Goal: Task Accomplishment & Management: Complete application form

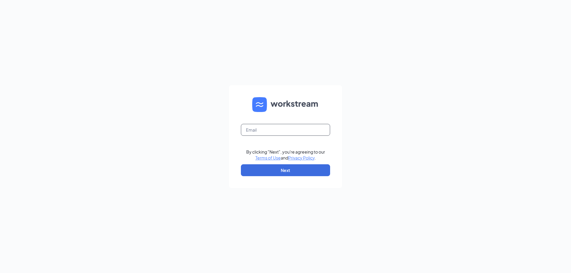
click at [285, 130] on input "text" at bounding box center [285, 130] width 89 height 12
type input "amanda.roan@choptsalad.com"
click at [262, 176] on button "Next" at bounding box center [285, 170] width 89 height 12
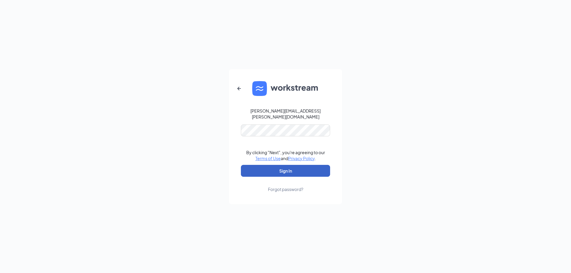
click at [248, 171] on button "Sign In" at bounding box center [285, 171] width 89 height 12
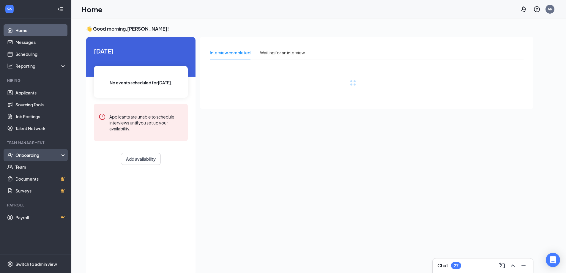
click at [18, 157] on div "Onboarding" at bounding box center [38, 155] width 46 height 6
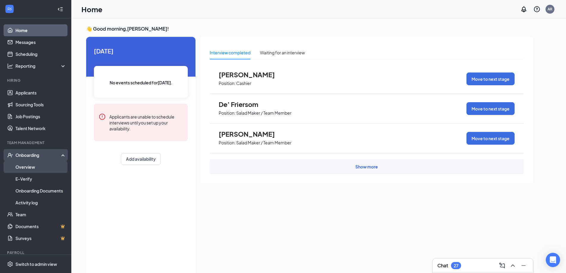
click at [32, 166] on link "Overview" at bounding box center [40, 167] width 51 height 12
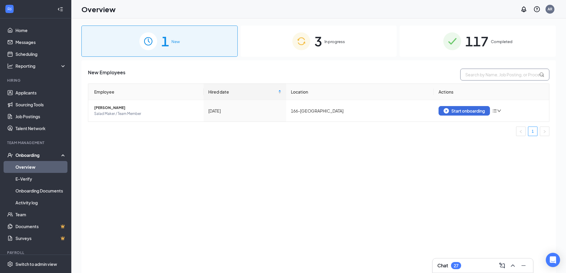
click at [509, 75] on input "text" at bounding box center [504, 75] width 89 height 12
click at [328, 45] on div "3 In progress" at bounding box center [319, 41] width 156 height 31
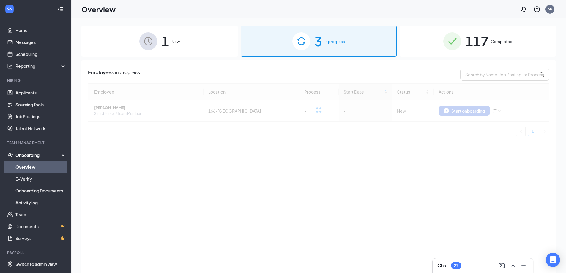
click at [185, 41] on div "1 New" at bounding box center [159, 41] width 156 height 31
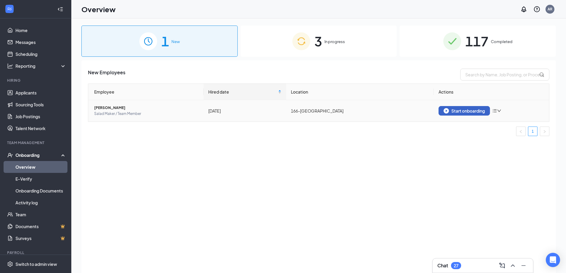
click at [466, 112] on div "Start onboarding" at bounding box center [464, 110] width 41 height 5
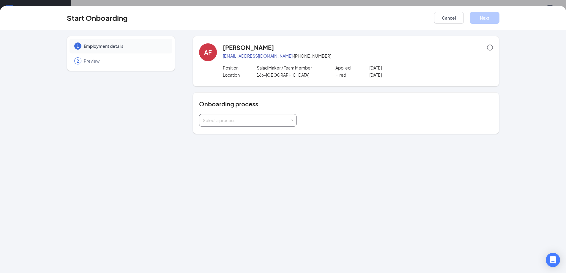
click at [256, 121] on div "Select a process" at bounding box center [246, 120] width 87 height 6
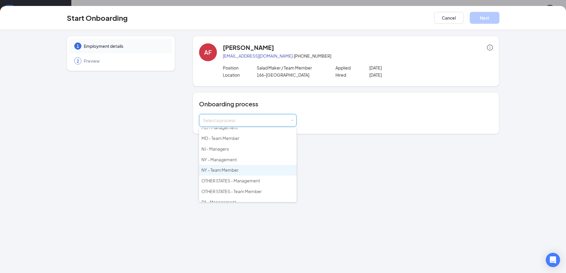
scroll to position [86, 0]
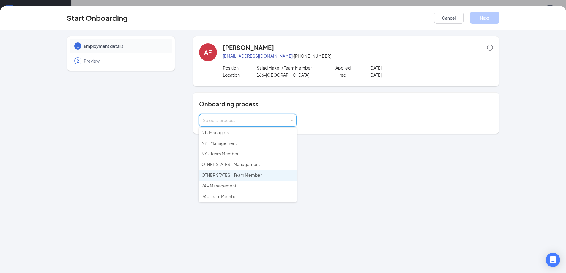
click at [234, 172] on li "OTHER STATES - Team Member" at bounding box center [247, 175] width 97 height 11
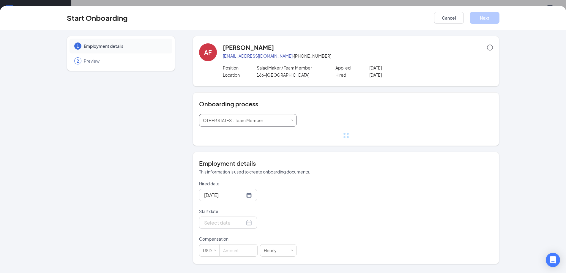
scroll to position [27, 0]
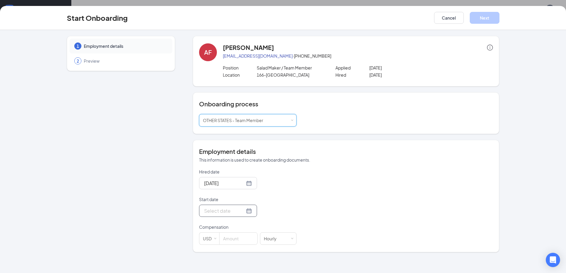
click at [245, 211] on div at bounding box center [228, 210] width 48 height 7
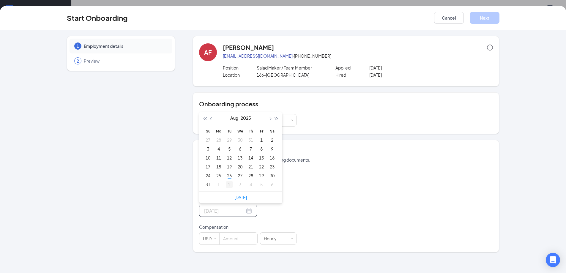
type input "[DATE]"
click at [329, 103] on h4 "Onboarding process" at bounding box center [346, 104] width 294 height 8
click at [244, 209] on div at bounding box center [228, 210] width 48 height 7
type input "[DATE]"
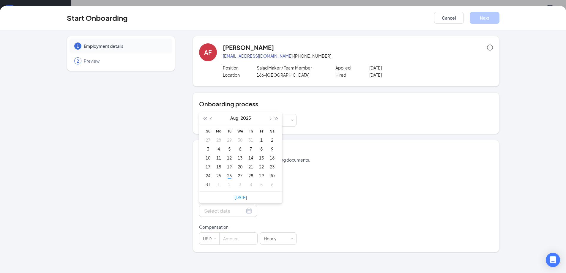
drag, startPoint x: 430, startPoint y: 94, endPoint x: 425, endPoint y: 96, distance: 5.6
click at [429, 95] on div "Onboarding process Select a process OTHER STATES - Team Member" at bounding box center [346, 113] width 306 height 42
click at [245, 212] on div at bounding box center [228, 210] width 48 height 7
type input "[DATE]"
click at [229, 174] on div "26" at bounding box center [229, 175] width 7 height 7
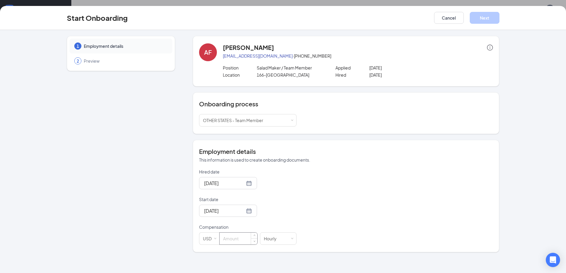
click at [237, 240] on input at bounding box center [239, 239] width 38 height 12
type input "11"
click at [318, 181] on div "Hired date [DATE] Start date [DATE] [DATE] Su Mo Tu We Th Fr Sa 27 28 29 30 31 …" at bounding box center [346, 207] width 294 height 76
click at [483, 19] on button "Next" at bounding box center [485, 18] width 30 height 12
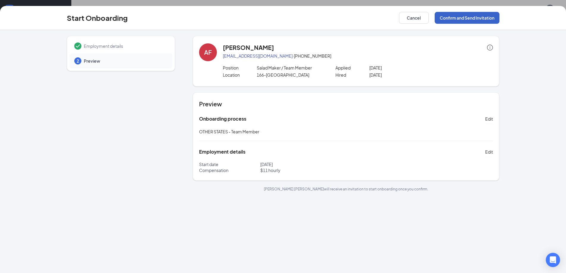
click at [490, 18] on button "Confirm and Send Invitation" at bounding box center [467, 18] width 65 height 12
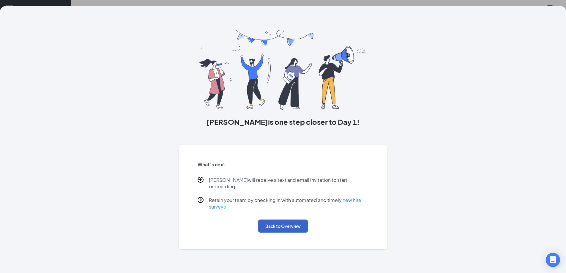
click at [281, 223] on button "Back to Overview" at bounding box center [283, 226] width 50 height 13
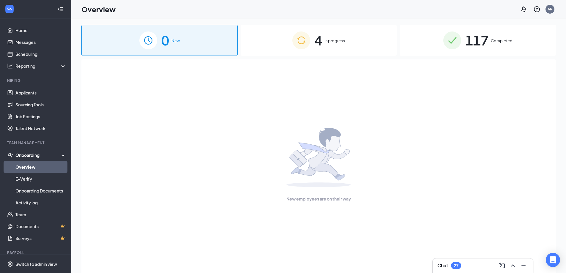
scroll to position [0, 0]
